Goal: Find specific page/section

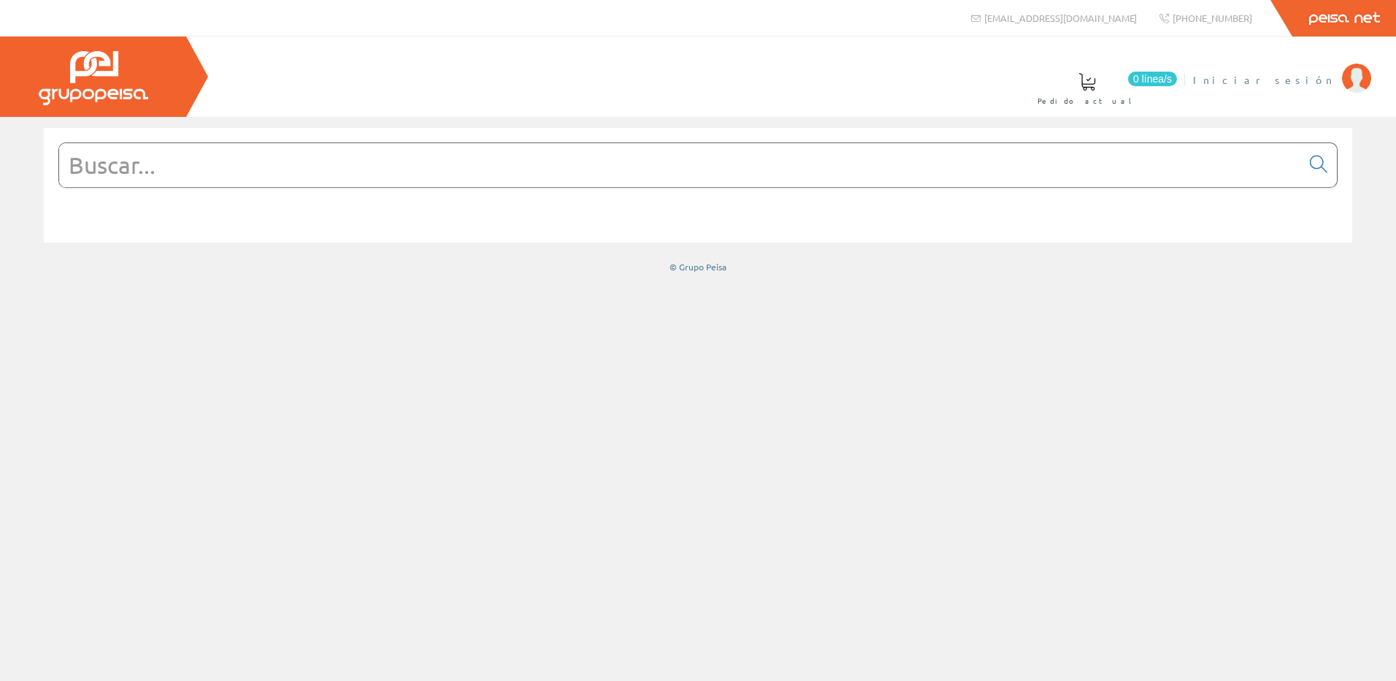
drag, startPoint x: 1330, startPoint y: 77, endPoint x: 1314, endPoint y: 86, distance: 18.3
click at [1329, 77] on span "Iniciar sesión" at bounding box center [1264, 79] width 142 height 15
click at [1016, 167] on input "text" at bounding box center [680, 165] width 1242 height 44
paste input "NSYSFELB"
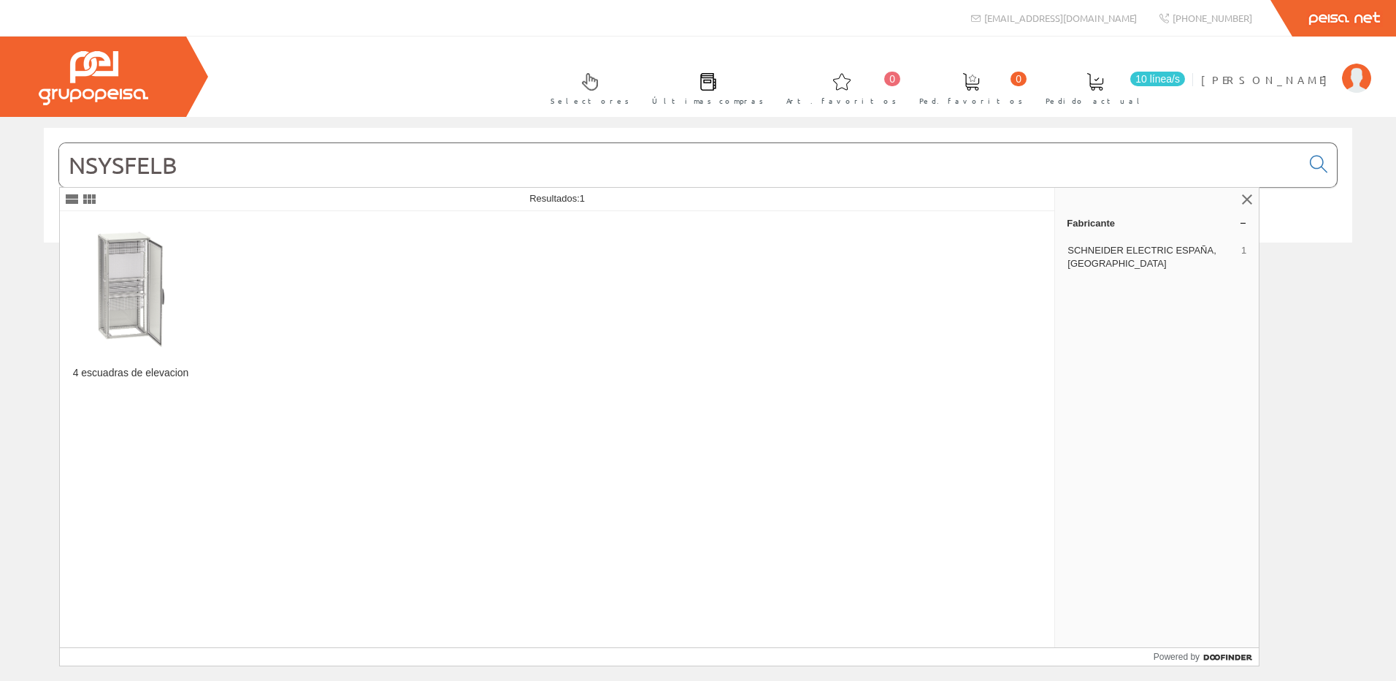
type input "NSYSFELB"
